Goal: Information Seeking & Learning: Learn about a topic

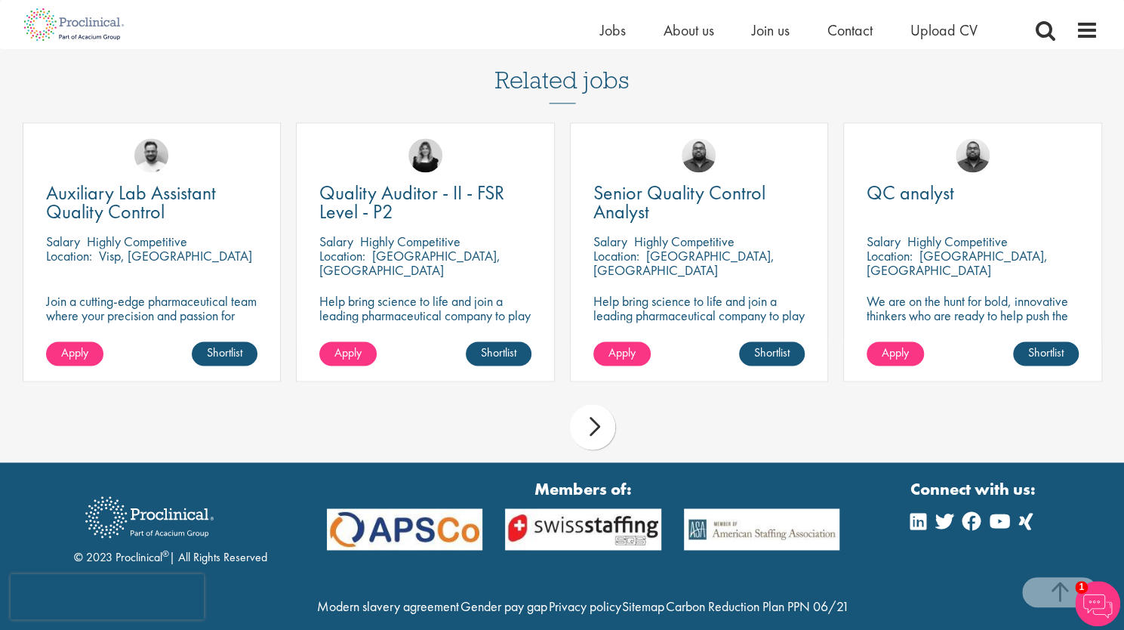
scroll to position [1161, 0]
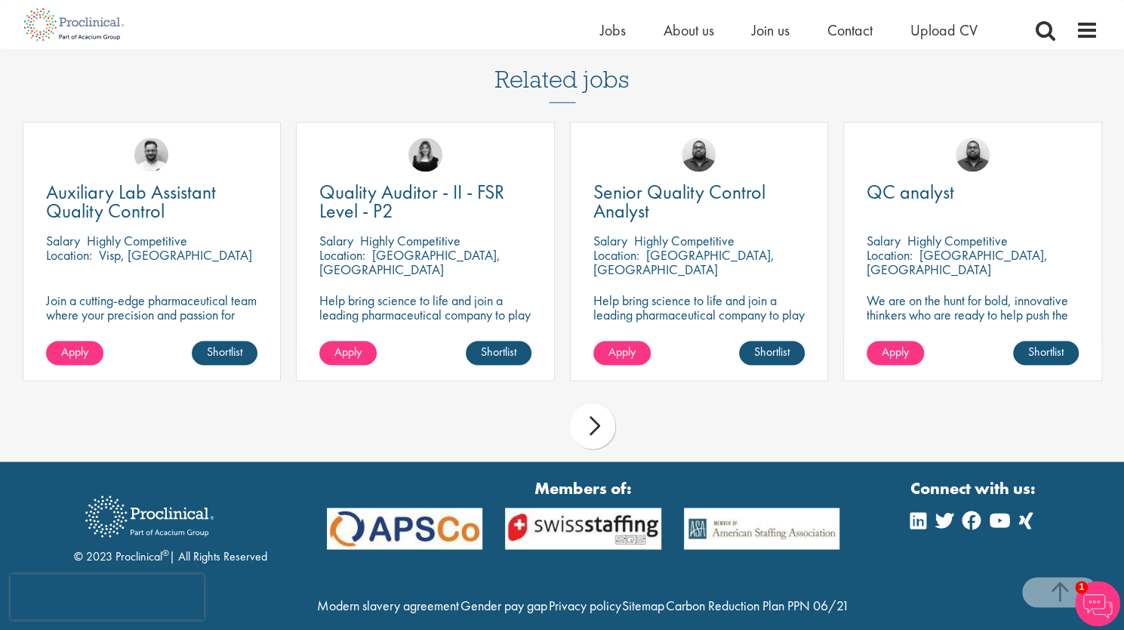
click at [602, 422] on div "next" at bounding box center [592, 425] width 45 height 45
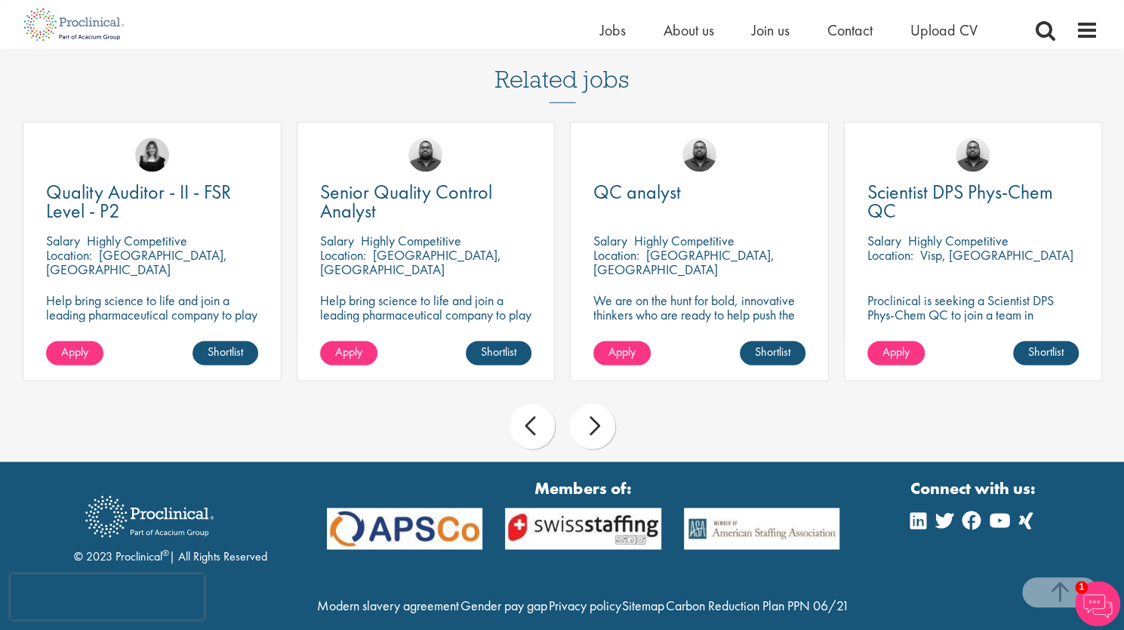
click at [593, 405] on div "next" at bounding box center [592, 425] width 45 height 45
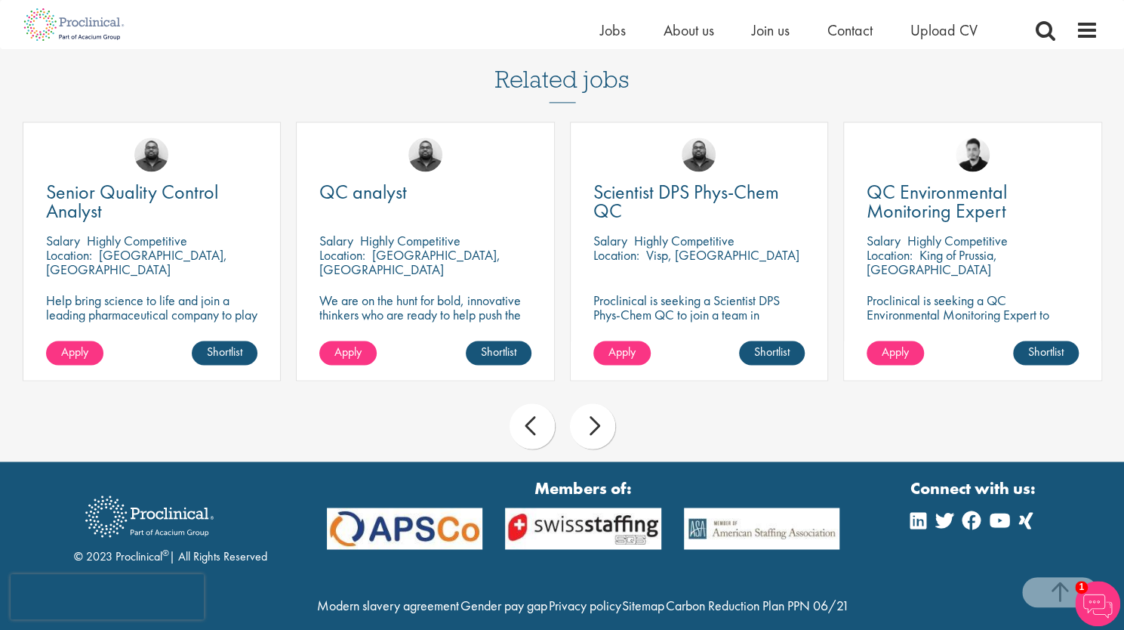
click at [593, 405] on div "next" at bounding box center [592, 425] width 45 height 45
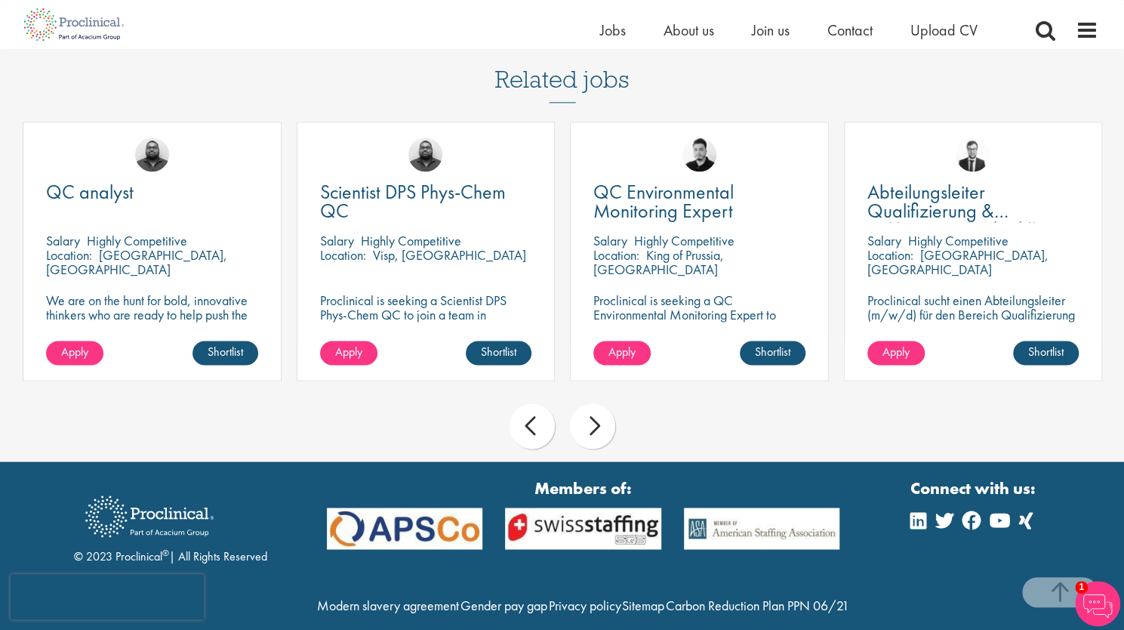
click at [593, 405] on div "next" at bounding box center [592, 425] width 45 height 45
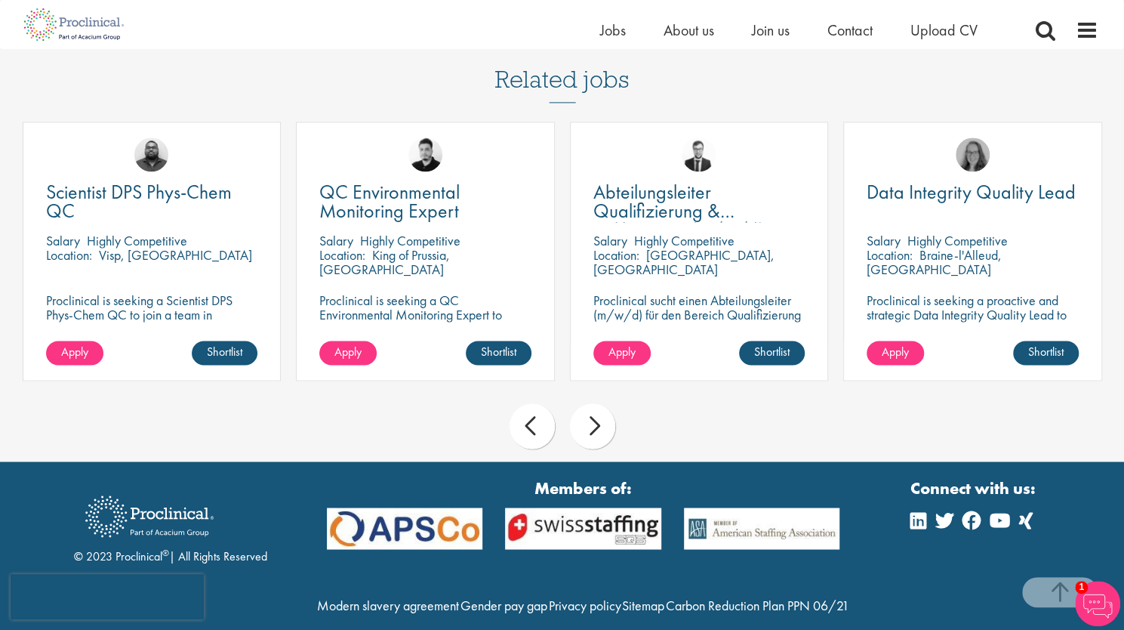
click at [592, 404] on div "next" at bounding box center [592, 425] width 45 height 45
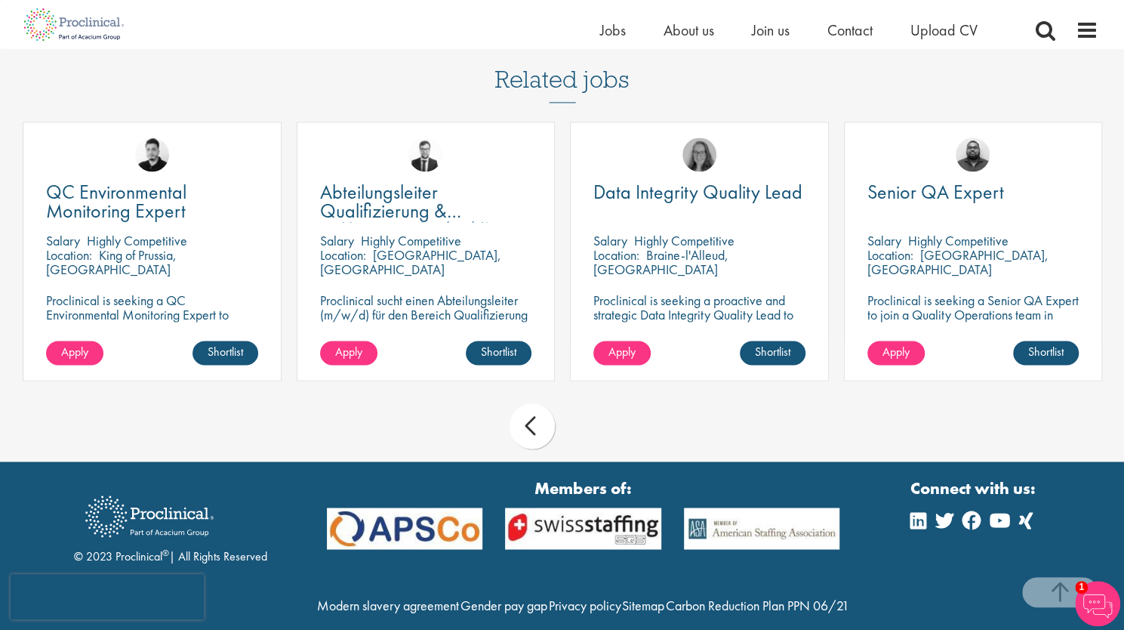
click at [592, 404] on div "prev next" at bounding box center [562, 429] width 1095 height 66
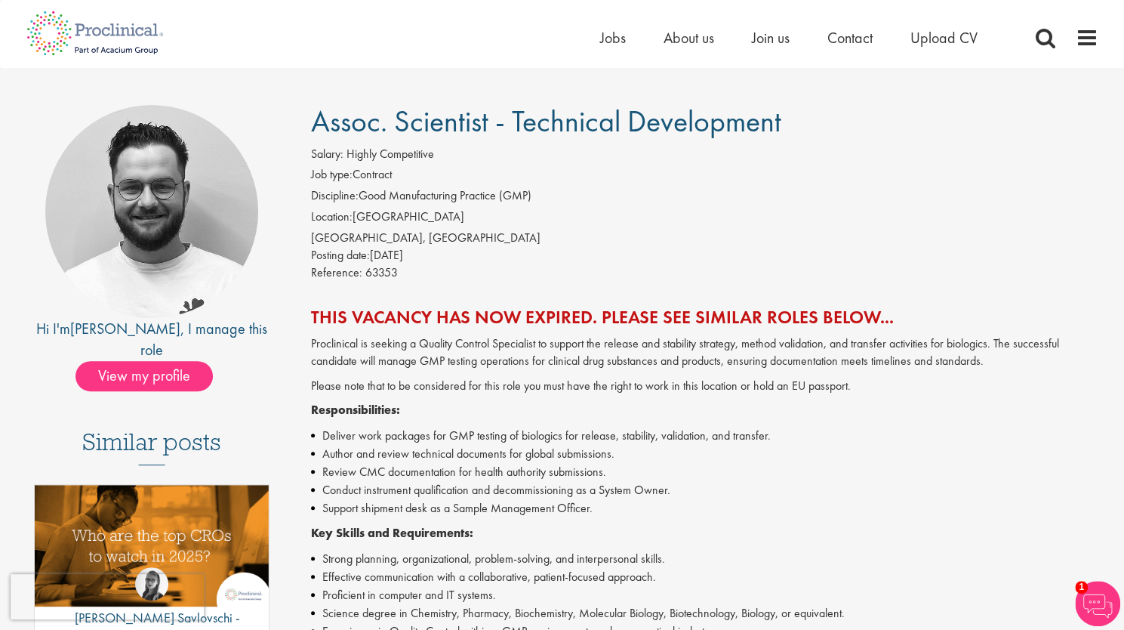
scroll to position [0, 0]
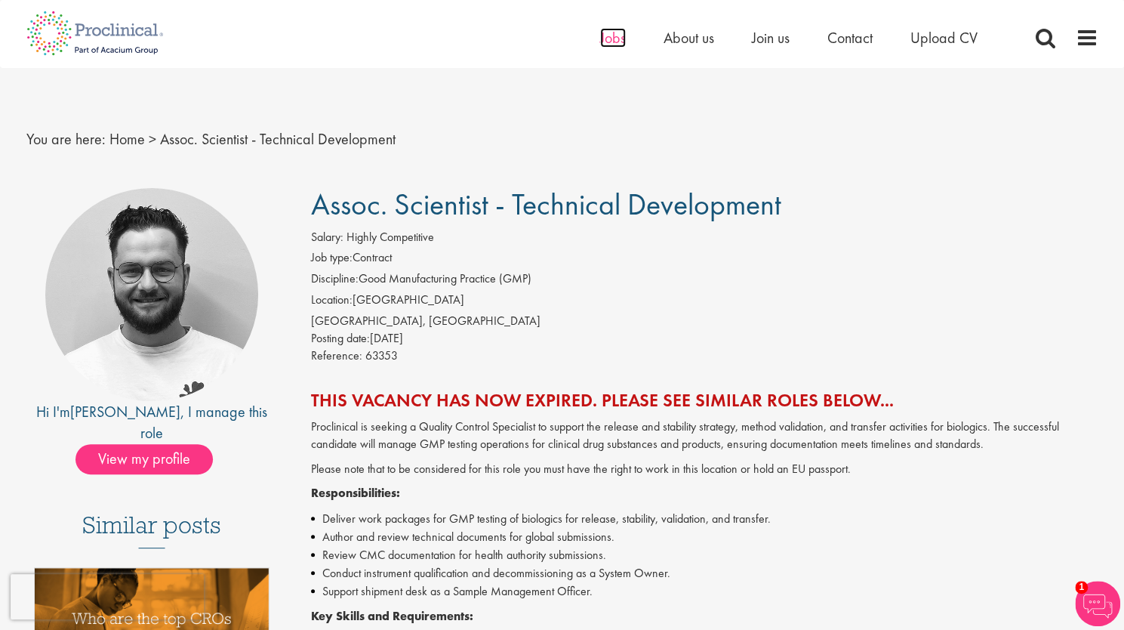
click at [622, 32] on span "Jobs" at bounding box center [613, 38] width 26 height 20
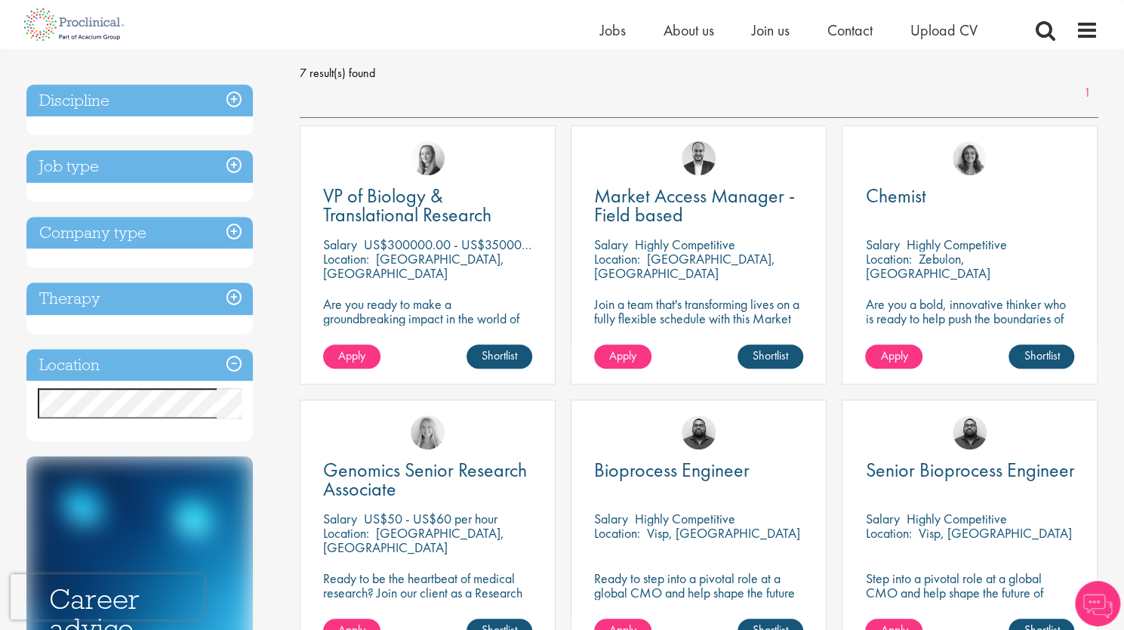
scroll to position [212, 0]
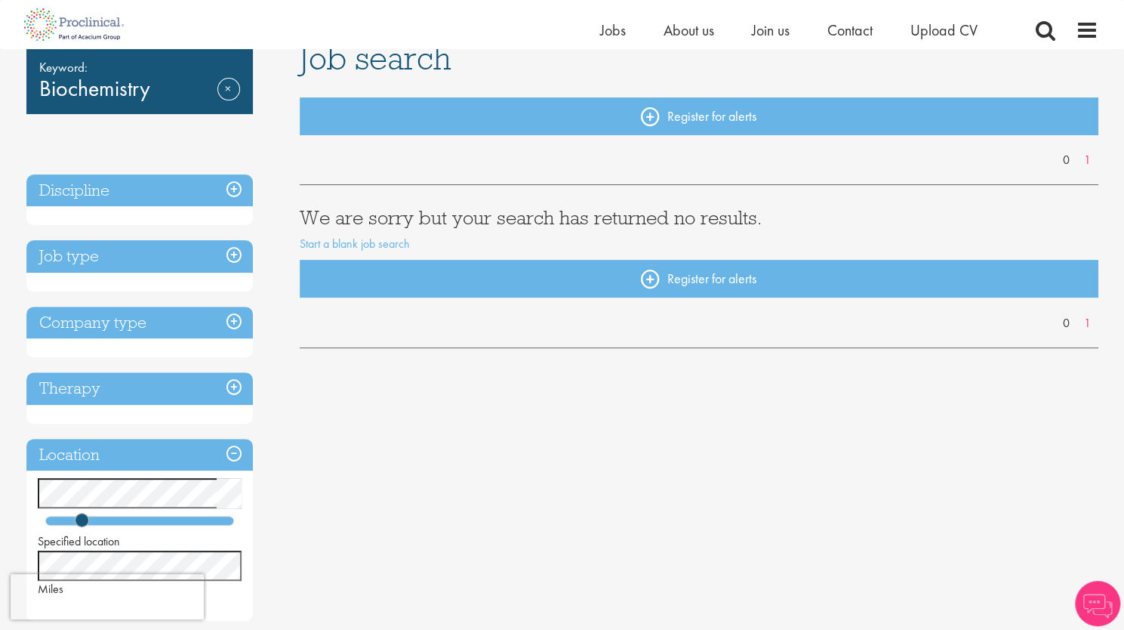
scroll to position [119, 0]
click at [228, 86] on link "Remove" at bounding box center [228, 101] width 23 height 44
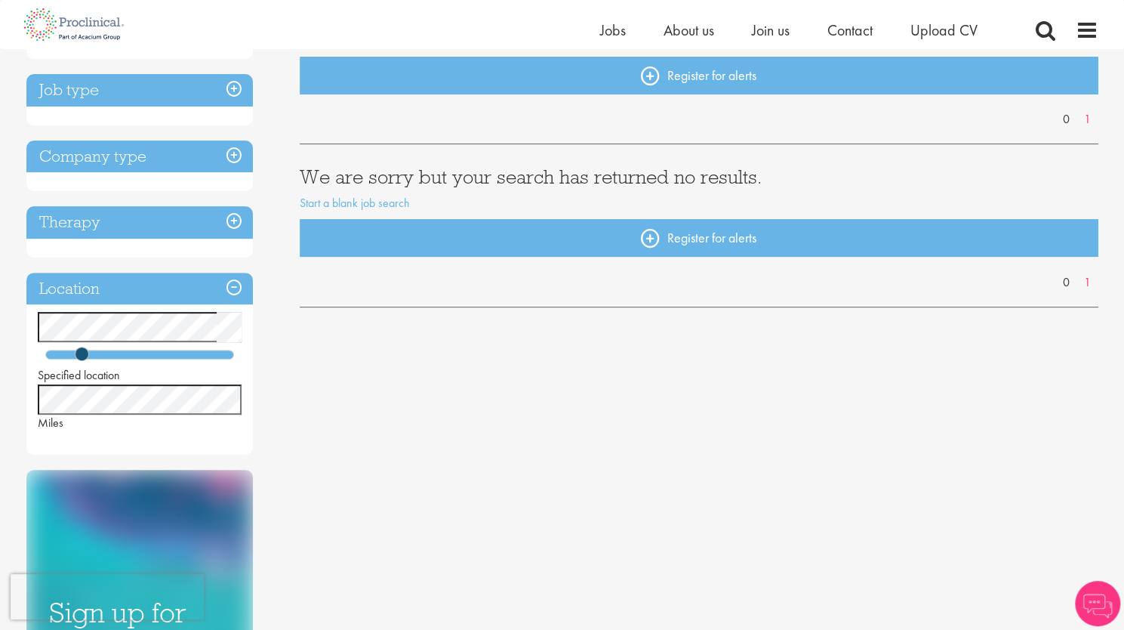
scroll to position [162, 0]
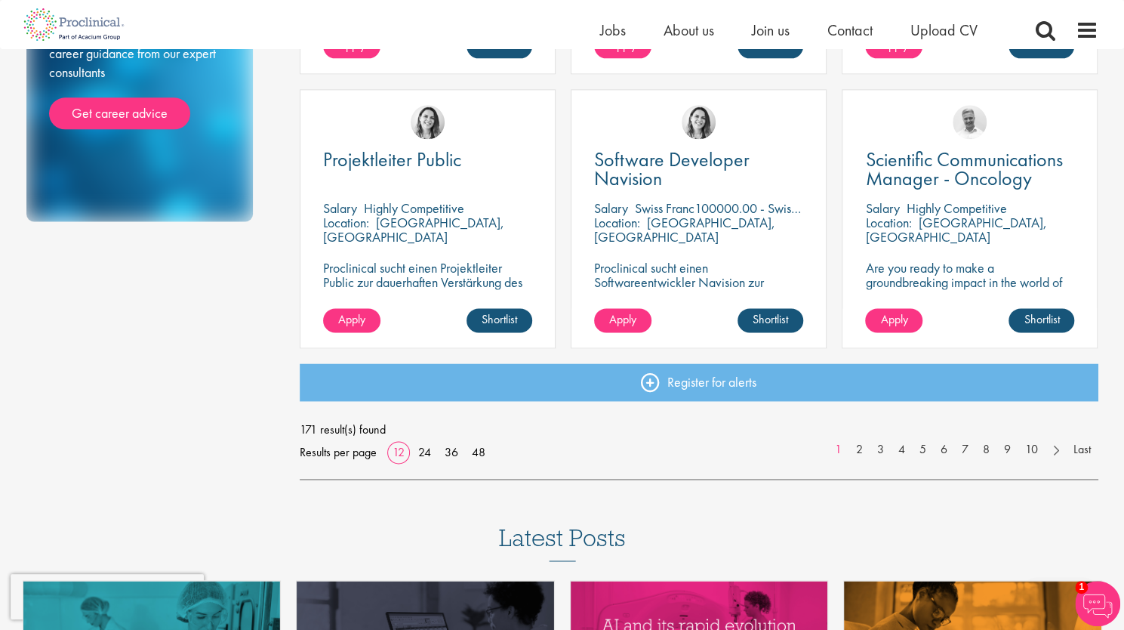
scroll to position [1074, 0]
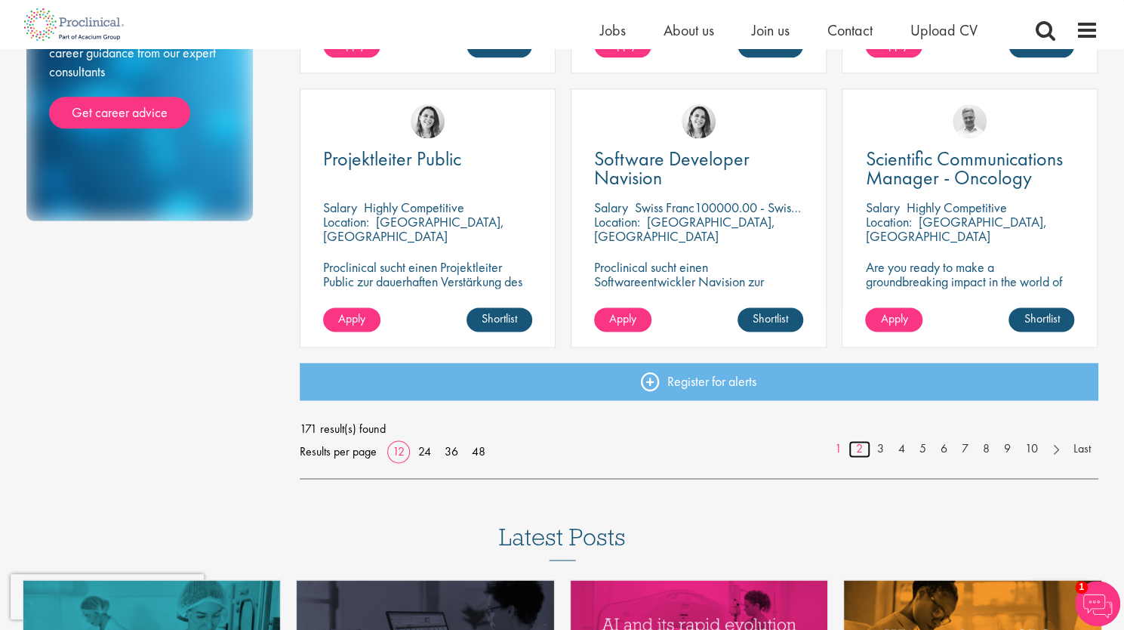
click at [856, 448] on link "2" at bounding box center [860, 448] width 22 height 17
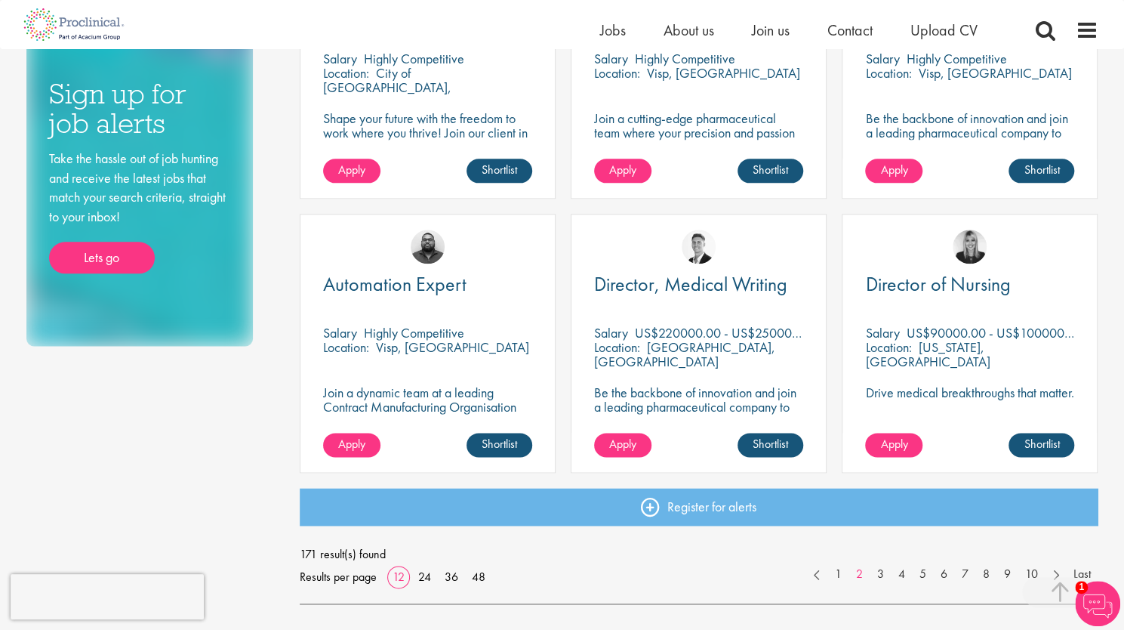
scroll to position [950, 0]
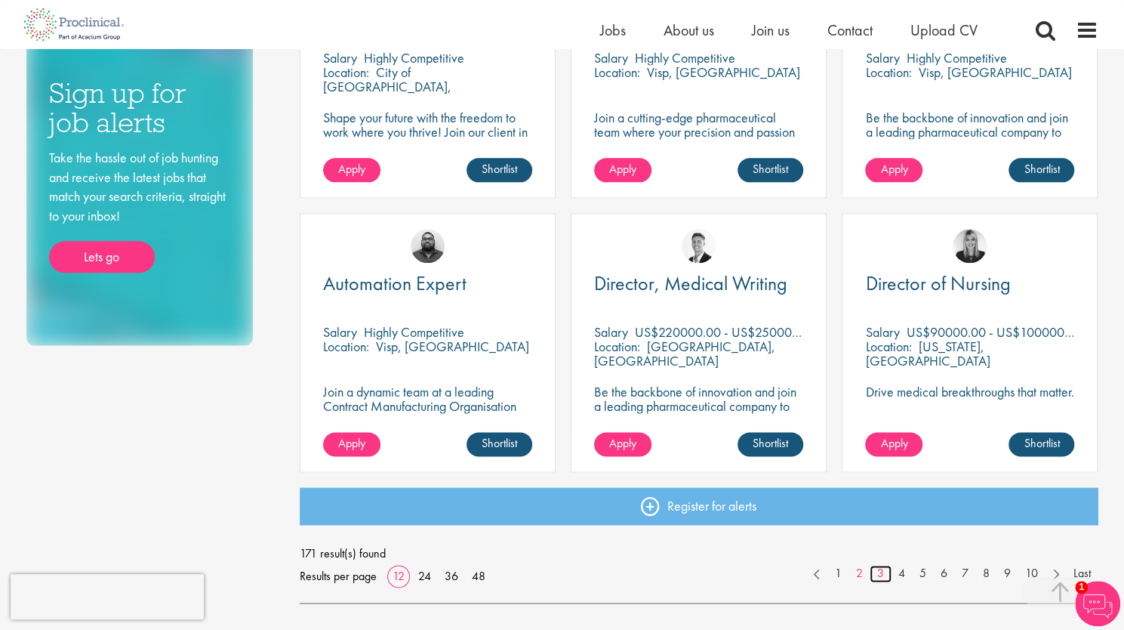
click at [882, 571] on link "3" at bounding box center [881, 573] width 22 height 17
